Goal: Task Accomplishment & Management: Manage account settings

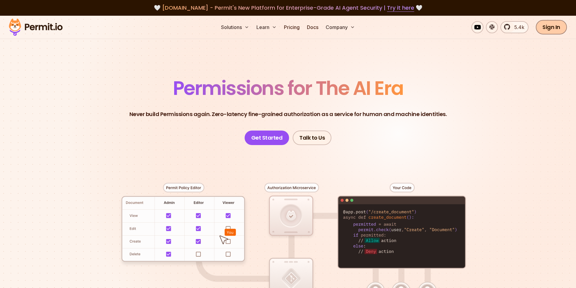
click at [548, 29] on link "Sign In" at bounding box center [550, 27] width 31 height 15
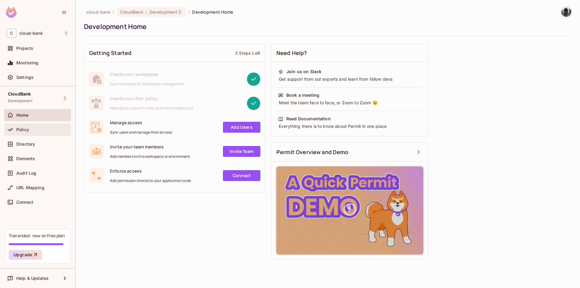
click at [34, 131] on div "Policy" at bounding box center [42, 129] width 52 height 5
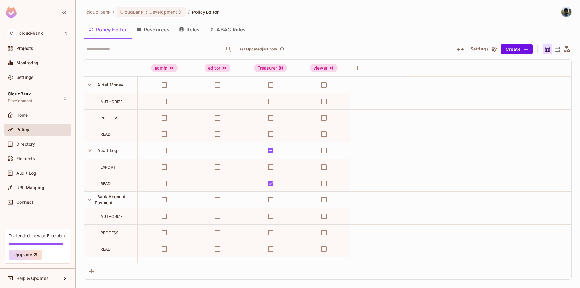
click at [189, 31] on button "Roles" at bounding box center [189, 29] width 30 height 15
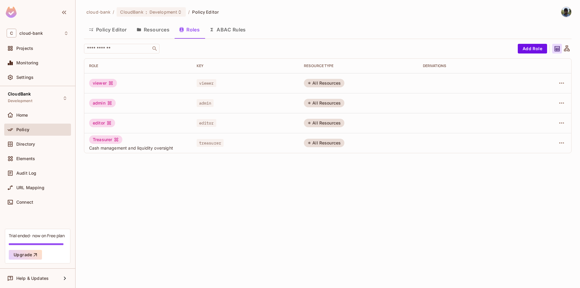
click at [153, 30] on button "Resources" at bounding box center [153, 29] width 43 height 15
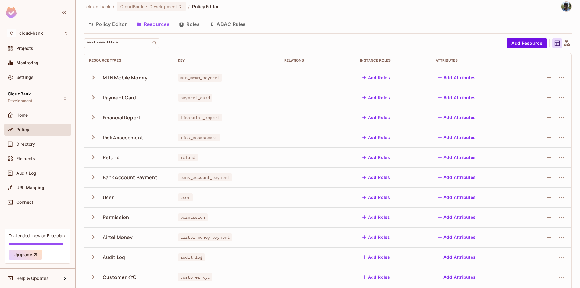
scroll to position [5, 0]
click at [190, 24] on button "Roles" at bounding box center [189, 24] width 30 height 15
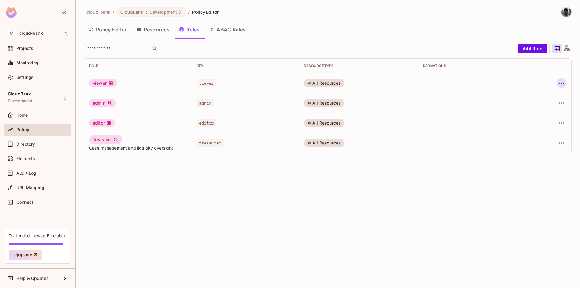
click at [560, 83] on icon "button" at bounding box center [561, 82] width 5 height 1
click at [534, 127] on span "Delete Role" at bounding box center [537, 124] width 27 height 10
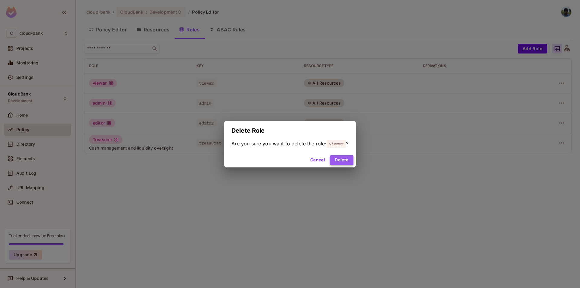
click at [340, 159] on button "Delete" at bounding box center [341, 160] width 23 height 10
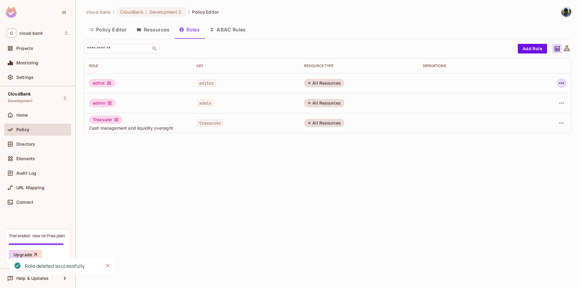
click at [563, 86] on icon "button" at bounding box center [561, 82] width 7 height 7
click at [535, 123] on div "Delete Role" at bounding box center [537, 124] width 23 height 6
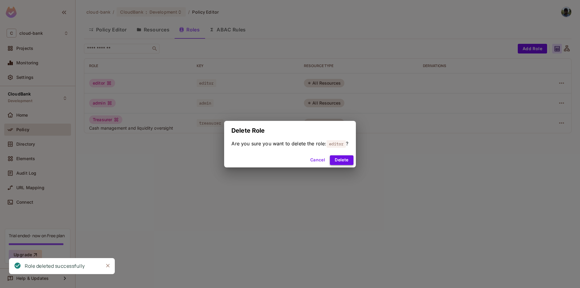
click at [344, 161] on button "Delete" at bounding box center [341, 160] width 23 height 10
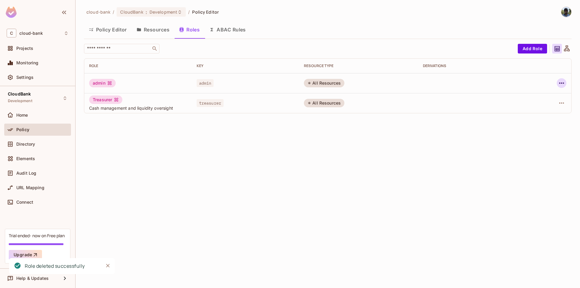
click at [561, 82] on icon "button" at bounding box center [561, 82] width 7 height 7
click at [540, 120] on span "Delete Role" at bounding box center [537, 124] width 27 height 10
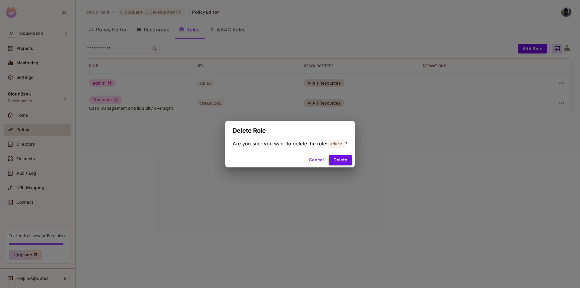
click at [337, 163] on button "Delete" at bounding box center [340, 160] width 23 height 10
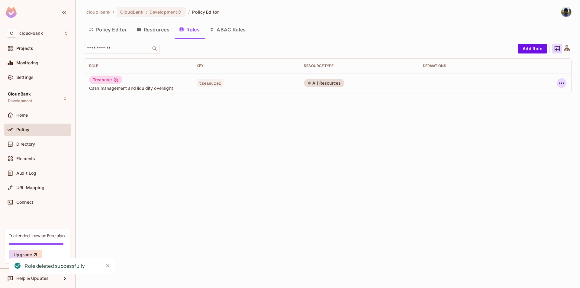
click at [563, 81] on icon "button" at bounding box center [561, 82] width 7 height 7
click at [537, 123] on div "Delete Role" at bounding box center [537, 124] width 23 height 6
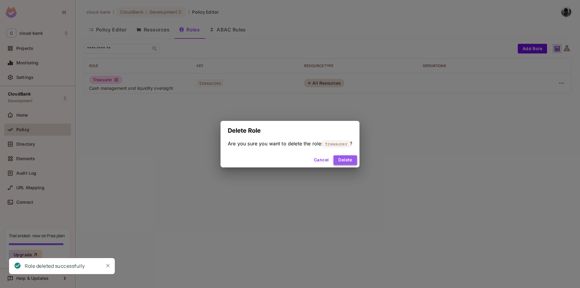
click at [347, 161] on button "Delete" at bounding box center [345, 160] width 23 height 10
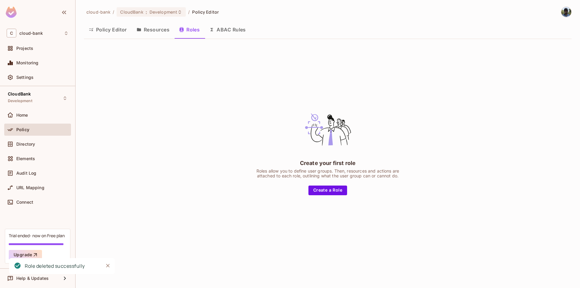
click at [160, 30] on button "Resources" at bounding box center [153, 29] width 43 height 15
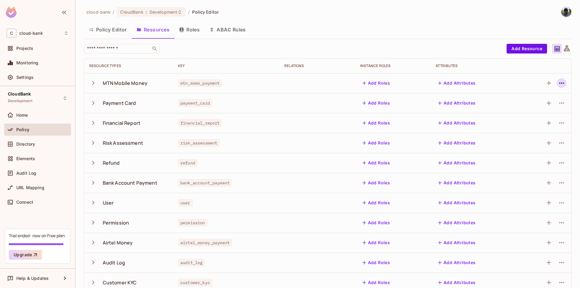
click at [558, 84] on icon "button" at bounding box center [561, 82] width 7 height 7
click at [533, 119] on div "Delete Resource" at bounding box center [534, 120] width 34 height 6
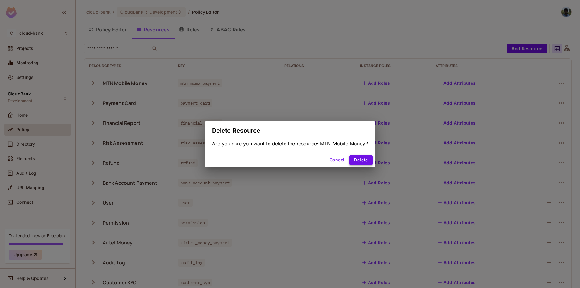
click at [365, 160] on button "Delete" at bounding box center [360, 160] width 23 height 10
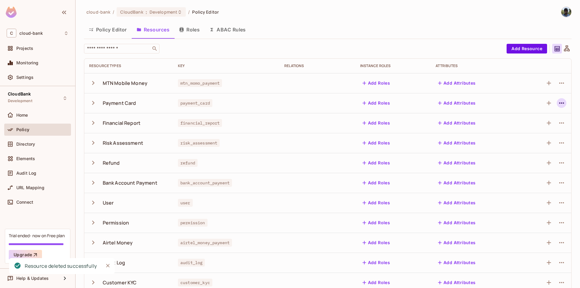
click at [558, 103] on icon "button" at bounding box center [561, 102] width 7 height 7
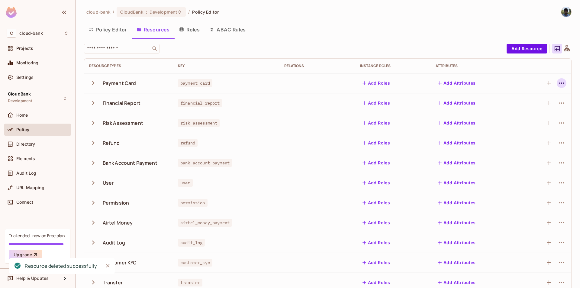
click at [559, 83] on icon "button" at bounding box center [561, 82] width 5 height 1
click at [534, 120] on div "Delete Resource" at bounding box center [534, 120] width 34 height 6
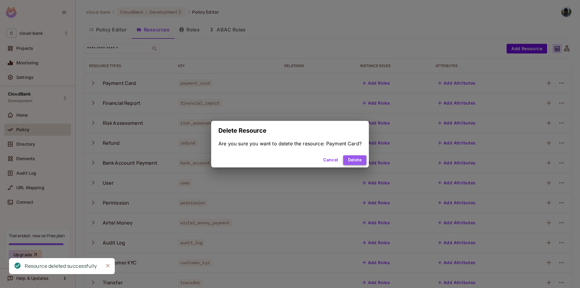
click at [355, 160] on button "Delete" at bounding box center [354, 160] width 23 height 10
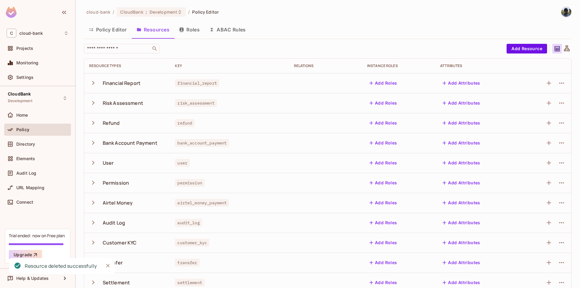
click at [558, 86] on icon "button" at bounding box center [561, 82] width 7 height 7
click at [529, 119] on div "Delete Resource" at bounding box center [534, 120] width 34 height 6
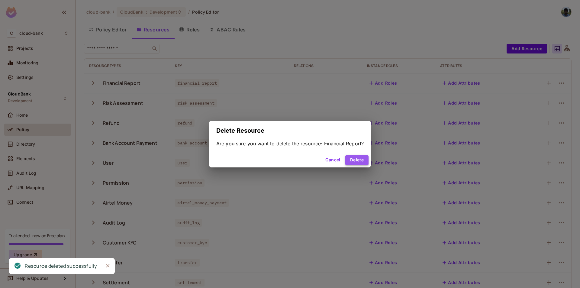
click at [355, 162] on button "Delete" at bounding box center [356, 160] width 23 height 10
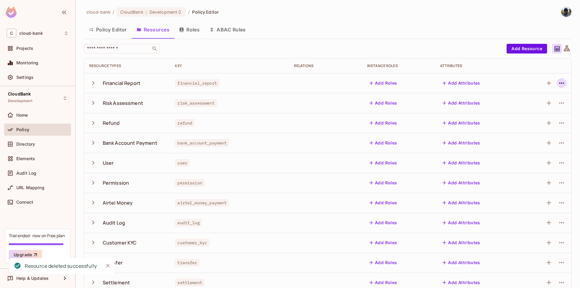
click at [558, 85] on icon "button" at bounding box center [561, 82] width 7 height 7
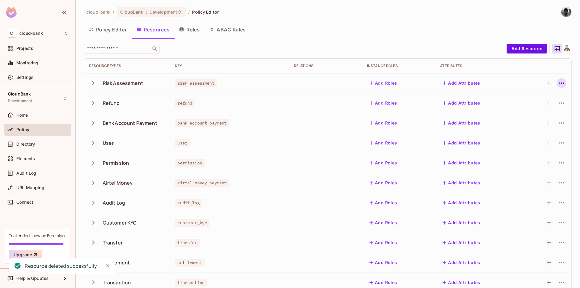
click at [559, 83] on icon "button" at bounding box center [561, 82] width 5 height 1
click at [530, 121] on div "Delete Resource" at bounding box center [534, 120] width 34 height 6
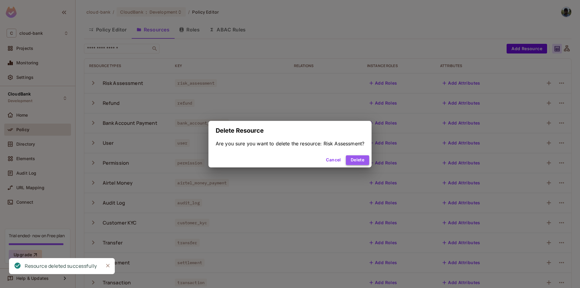
click at [360, 161] on button "Delete" at bounding box center [357, 160] width 23 height 10
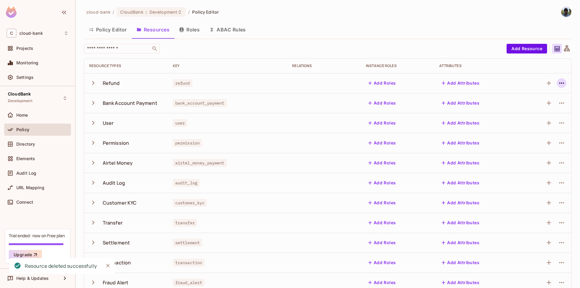
click at [558, 85] on icon "button" at bounding box center [561, 82] width 7 height 7
click at [532, 120] on div "Delete Resource" at bounding box center [534, 120] width 34 height 6
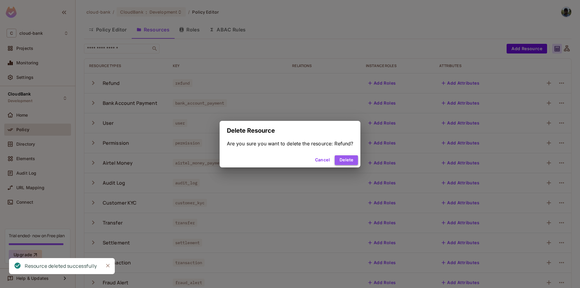
click at [351, 159] on button "Delete" at bounding box center [346, 160] width 23 height 10
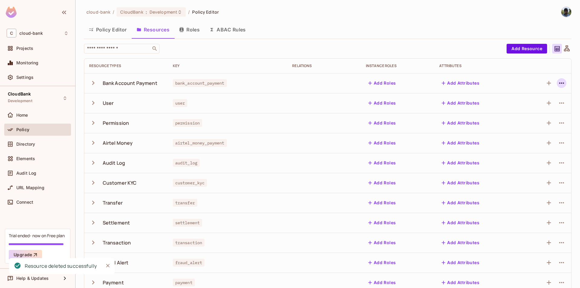
click at [559, 82] on icon "button" at bounding box center [561, 82] width 7 height 7
click at [530, 124] on span "Delete Resource" at bounding box center [524, 120] width 37 height 10
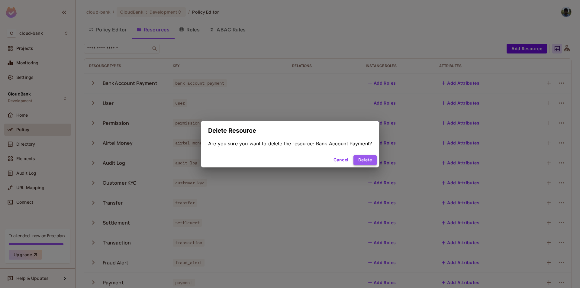
click at [369, 158] on button "Delete" at bounding box center [365, 160] width 23 height 10
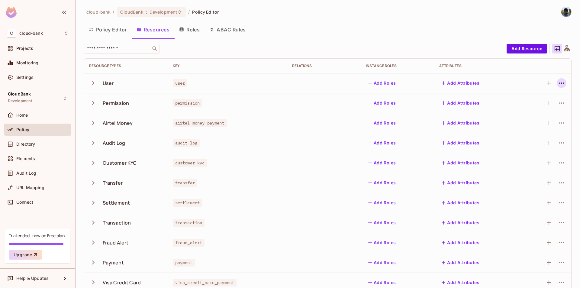
click at [559, 85] on icon "button" at bounding box center [561, 82] width 7 height 7
click at [529, 120] on div "Delete Resource" at bounding box center [534, 120] width 34 height 6
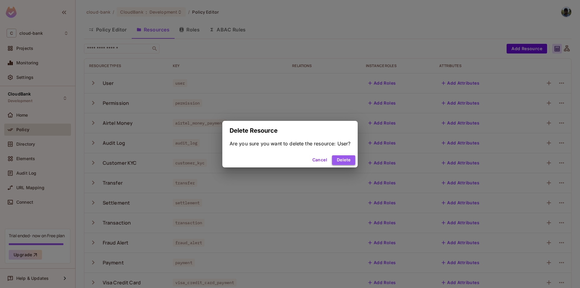
click at [345, 158] on button "Delete" at bounding box center [343, 160] width 23 height 10
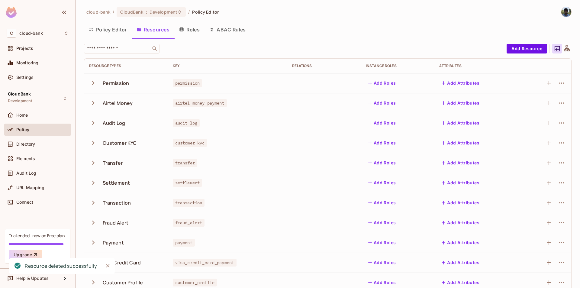
click at [559, 82] on icon "button" at bounding box center [561, 82] width 7 height 7
click at [531, 120] on div "Delete Resource" at bounding box center [534, 120] width 34 height 6
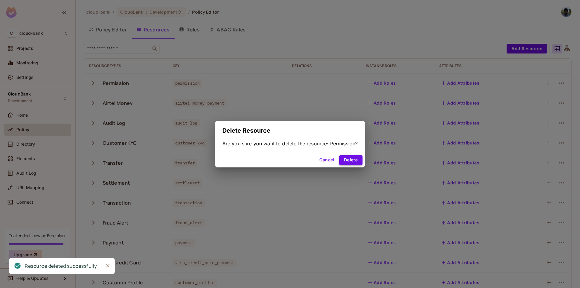
click at [354, 157] on button "Delete" at bounding box center [350, 160] width 23 height 10
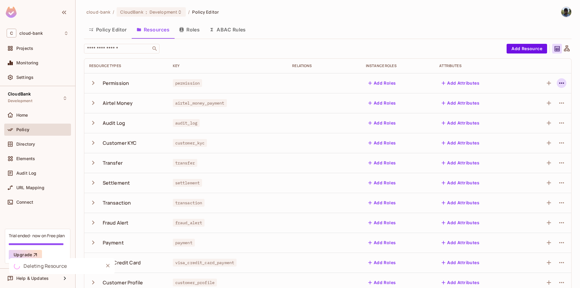
click at [560, 82] on icon "button" at bounding box center [561, 82] width 7 height 7
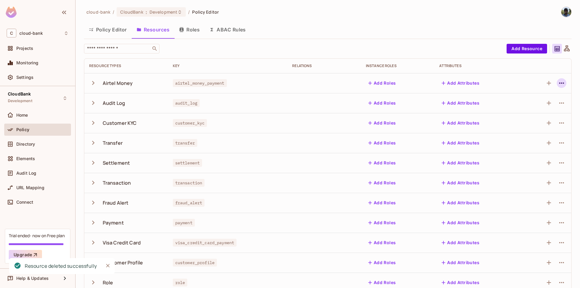
click at [559, 83] on icon "button" at bounding box center [561, 82] width 5 height 1
click at [532, 117] on div "Delete Resource" at bounding box center [525, 120] width 34 height 6
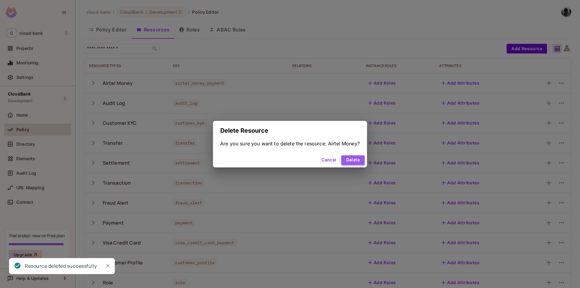
click at [355, 161] on button "Delete" at bounding box center [352, 160] width 23 height 10
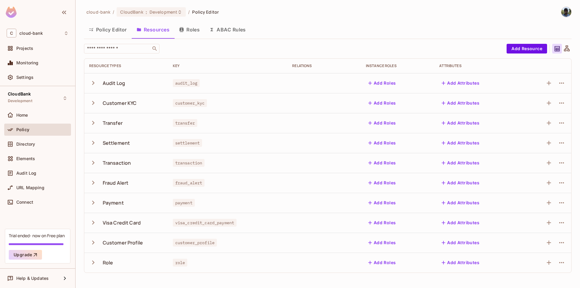
click at [191, 32] on button "Roles" at bounding box center [189, 29] width 30 height 15
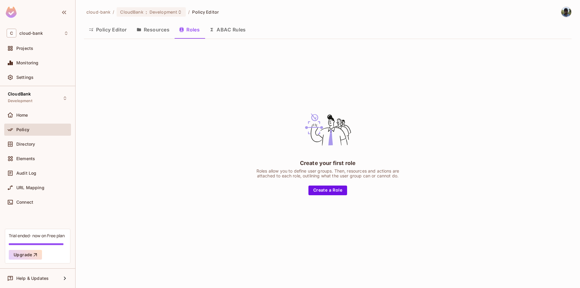
click at [153, 28] on button "Resources" at bounding box center [153, 29] width 43 height 15
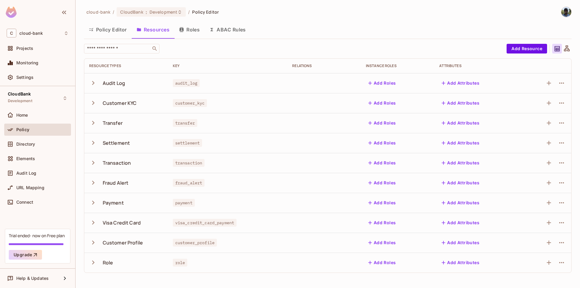
click at [563, 78] on td at bounding box center [545, 83] width 52 height 20
click at [563, 83] on icon "button" at bounding box center [561, 82] width 5 height 1
click at [533, 119] on div "Delete Resource" at bounding box center [538, 120] width 34 height 6
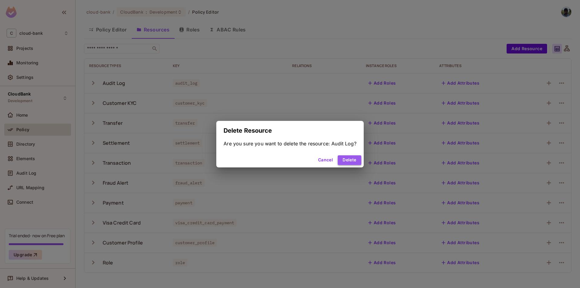
click at [347, 160] on button "Delete" at bounding box center [349, 160] width 23 height 10
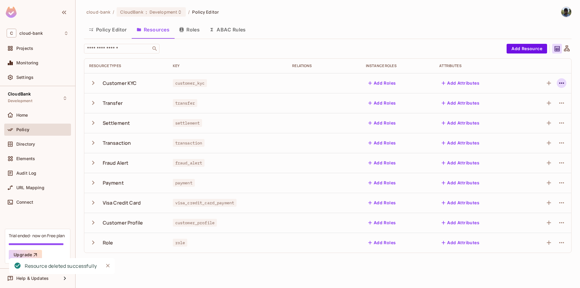
click at [561, 83] on icon "button" at bounding box center [561, 82] width 5 height 1
click at [525, 124] on span "Delete Resource" at bounding box center [537, 120] width 37 height 10
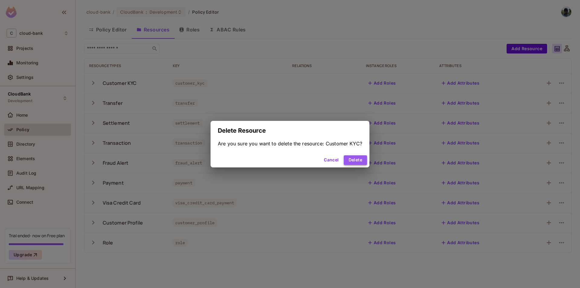
click at [355, 160] on button "Delete" at bounding box center [355, 160] width 23 height 10
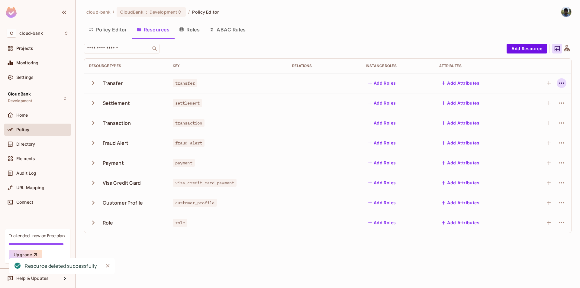
click at [566, 84] on button "button" at bounding box center [562, 83] width 10 height 10
click at [530, 119] on div "Delete Resource" at bounding box center [538, 120] width 34 height 6
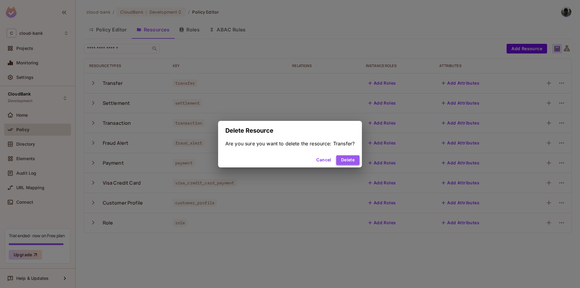
click at [347, 157] on button "Delete" at bounding box center [347, 160] width 23 height 10
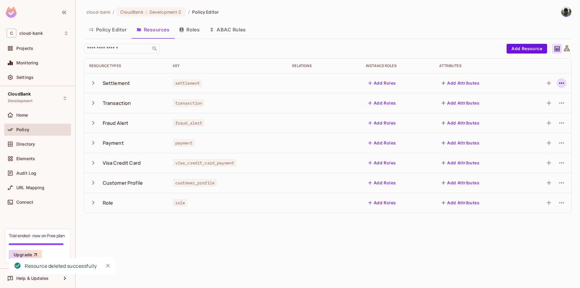
click at [561, 82] on icon "button" at bounding box center [561, 82] width 7 height 7
click at [538, 118] on div "Delete Resource" at bounding box center [538, 120] width 34 height 6
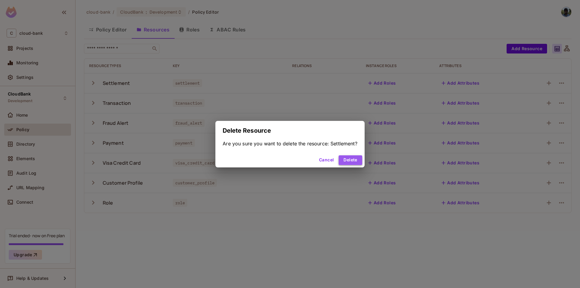
click at [353, 156] on button "Delete" at bounding box center [350, 160] width 23 height 10
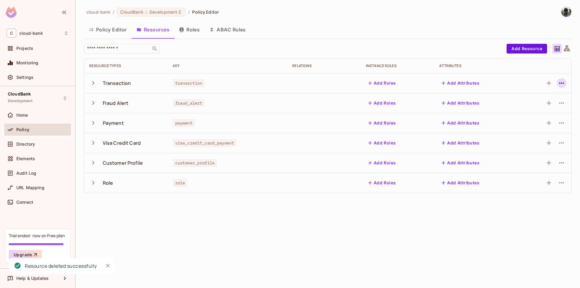
click at [563, 83] on icon "button" at bounding box center [561, 82] width 7 height 7
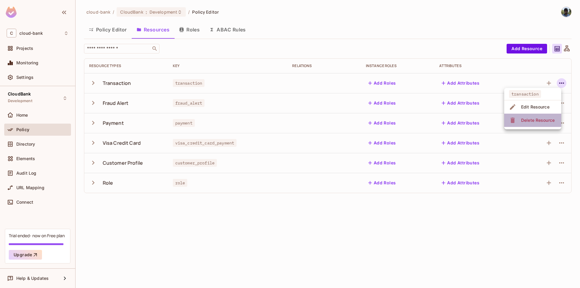
click at [535, 123] on div "Delete Resource" at bounding box center [538, 120] width 34 height 6
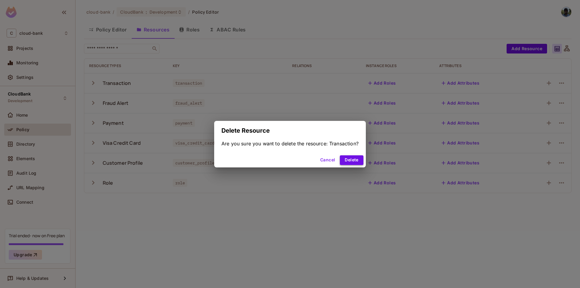
click at [348, 159] on button "Delete" at bounding box center [351, 160] width 23 height 10
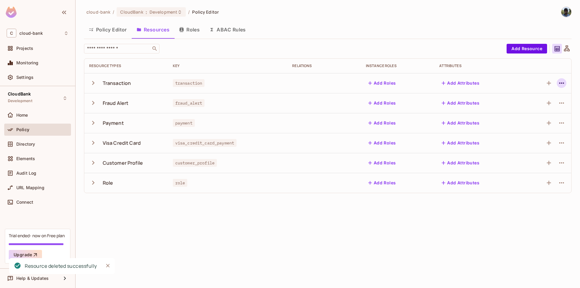
click at [562, 83] on icon "button" at bounding box center [561, 82] width 5 height 1
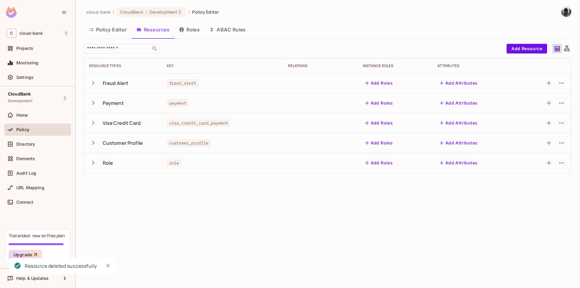
click at [562, 83] on icon "button" at bounding box center [561, 82] width 5 height 1
click at [531, 119] on div "Delete Resource" at bounding box center [538, 120] width 34 height 6
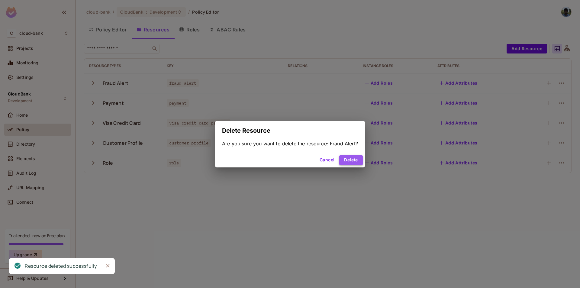
click at [352, 159] on button "Delete" at bounding box center [350, 160] width 23 height 10
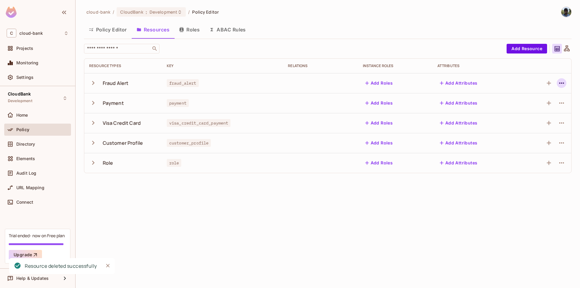
click at [561, 83] on icon "button" at bounding box center [561, 82] width 7 height 7
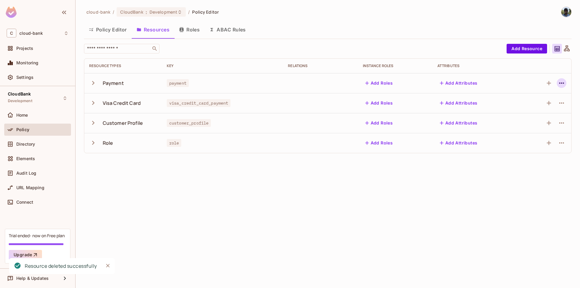
click at [561, 84] on icon "button" at bounding box center [561, 82] width 7 height 7
click at [528, 124] on span "Delete Resource" at bounding box center [537, 120] width 37 height 10
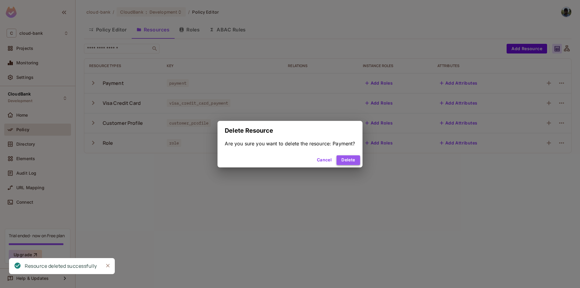
click at [351, 160] on button "Delete" at bounding box center [348, 160] width 23 height 10
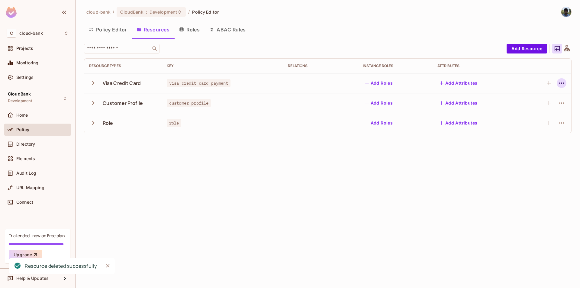
click at [565, 84] on icon "button" at bounding box center [561, 82] width 7 height 7
click at [524, 117] on span "Delete Resource" at bounding box center [518, 120] width 37 height 10
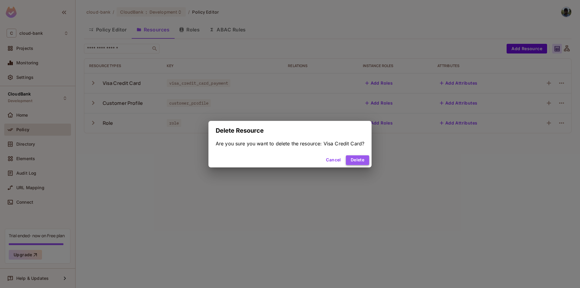
click at [360, 162] on button "Delete" at bounding box center [357, 160] width 23 height 10
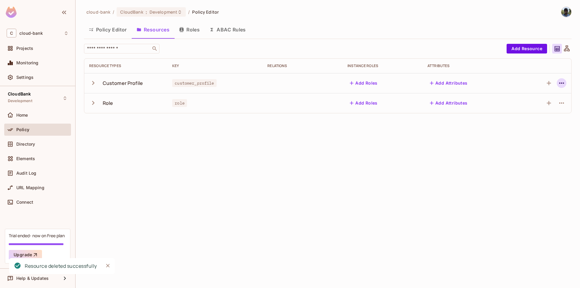
click at [560, 82] on icon "button" at bounding box center [561, 82] width 7 height 7
click at [523, 118] on div "Delete Resource" at bounding box center [538, 120] width 34 height 6
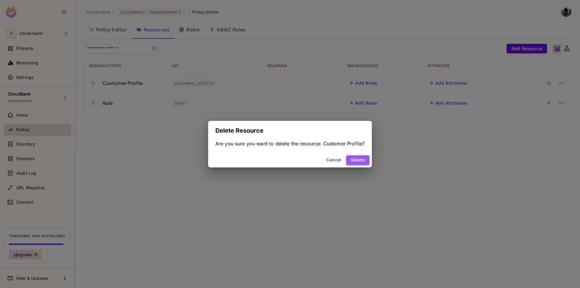
click at [361, 159] on button "Delete" at bounding box center [357, 160] width 23 height 10
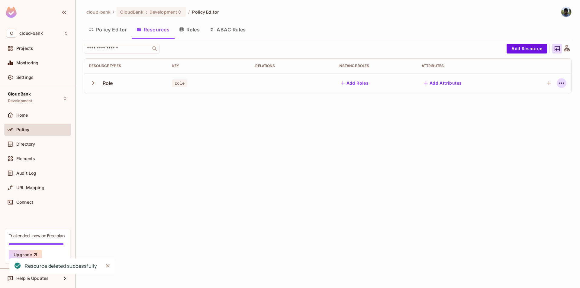
click at [561, 81] on icon "button" at bounding box center [561, 82] width 7 height 7
click at [530, 121] on div "Delete Resource" at bounding box center [538, 120] width 34 height 6
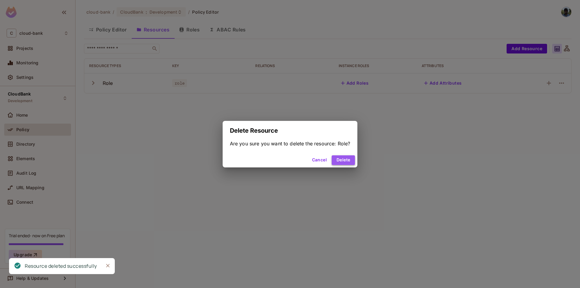
click at [343, 159] on button "Delete" at bounding box center [343, 160] width 23 height 10
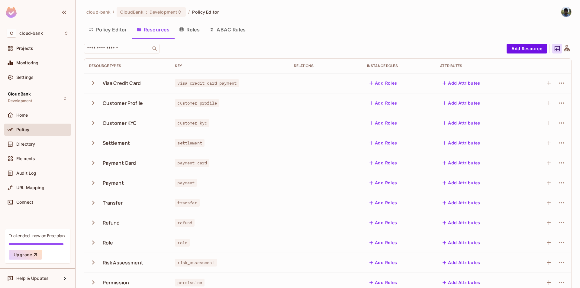
click at [186, 34] on button "Roles" at bounding box center [189, 29] width 30 height 15
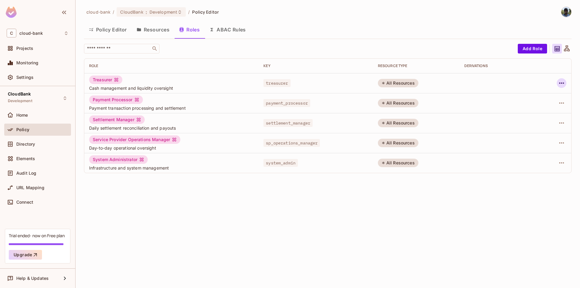
click at [563, 83] on icon "button" at bounding box center [561, 82] width 7 height 7
click at [545, 97] on span "Edit Role" at bounding box center [535, 97] width 22 height 10
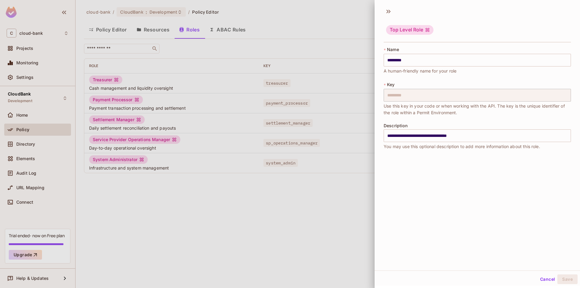
click at [321, 212] on div at bounding box center [290, 144] width 580 height 288
